Goal: Information Seeking & Learning: Check status

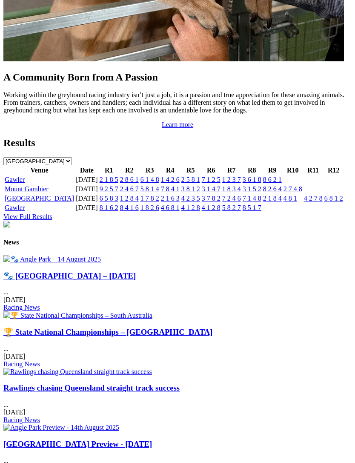
scroll to position [905, 0]
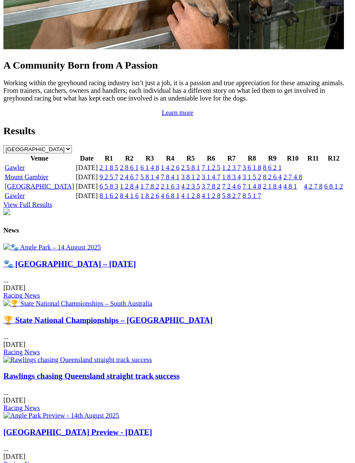
click at [18, 171] on link "Gawler" at bounding box center [15, 167] width 20 height 7
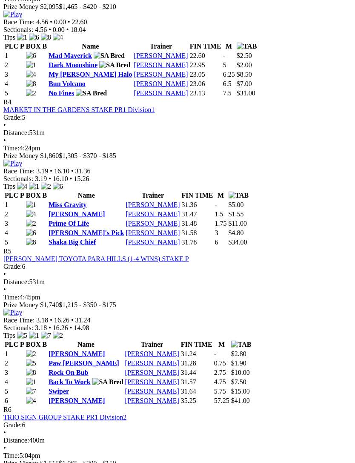
scroll to position [784, 0]
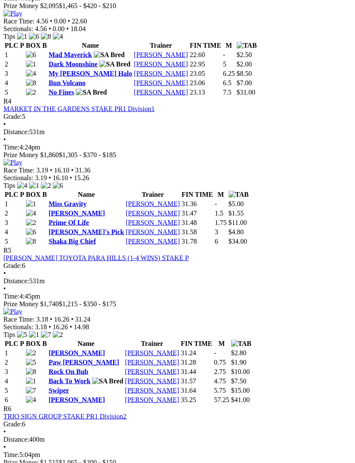
click at [22, 308] on img at bounding box center [12, 312] width 19 height 8
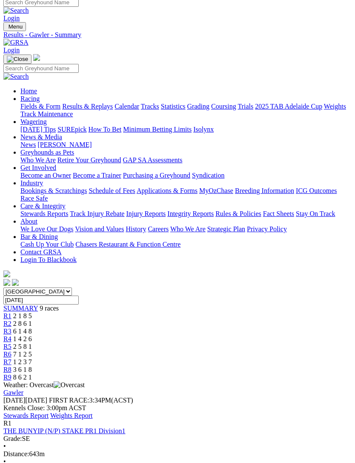
scroll to position [0, 0]
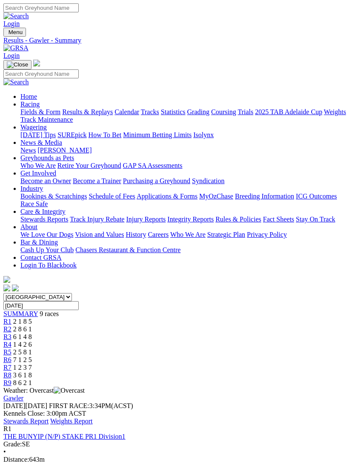
click at [49, 418] on link "Stewards Report" at bounding box center [25, 421] width 45 height 7
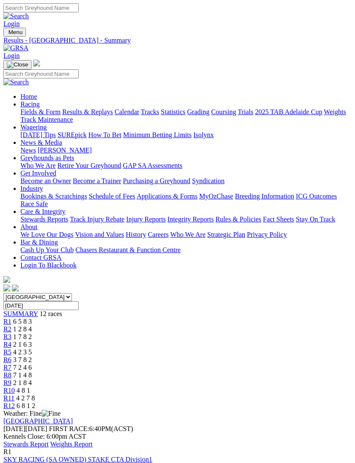
scroll to position [2, 0]
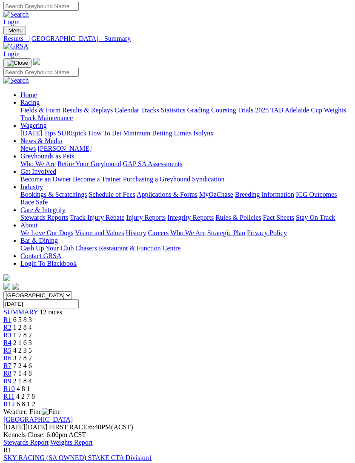
click at [7, 32] on img "Toggle navigation" at bounding box center [7, 32] width 0 height 0
click at [60, 114] on link "Fields & Form" at bounding box center [40, 110] width 40 height 7
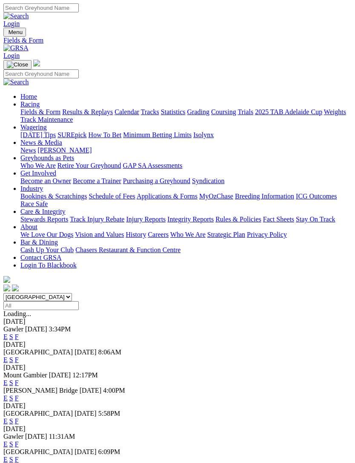
click at [19, 333] on link "F" at bounding box center [17, 336] width 4 height 7
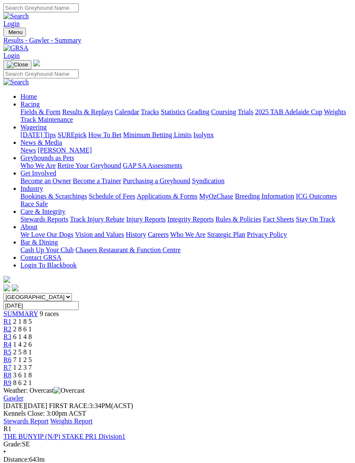
click at [12, 364] on link "R7" at bounding box center [7, 367] width 8 height 7
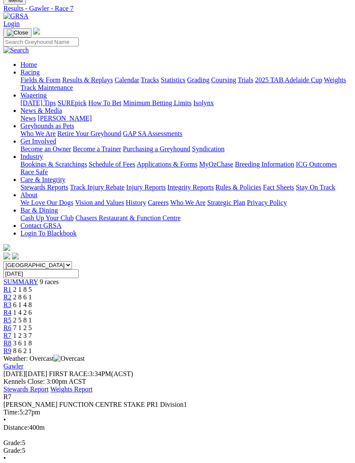
scroll to position [25, 0]
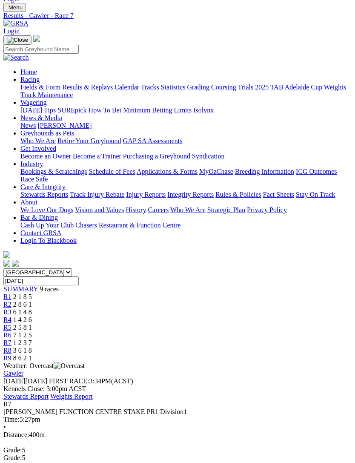
click at [12, 331] on link "R6" at bounding box center [7, 334] width 8 height 7
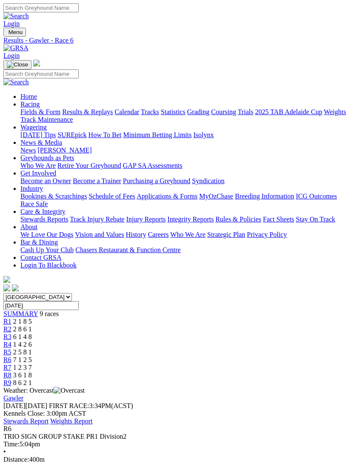
click at [32, 372] on span "3 6 1 8" at bounding box center [22, 375] width 19 height 7
